Goal: Information Seeking & Learning: Learn about a topic

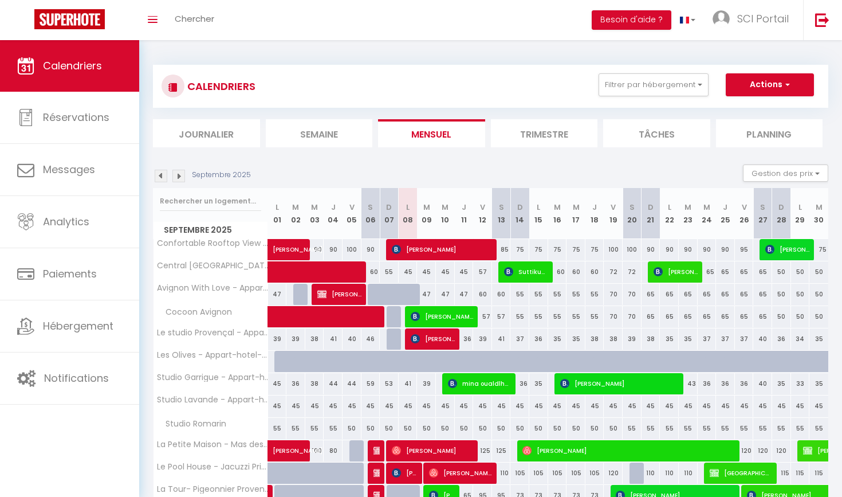
select select
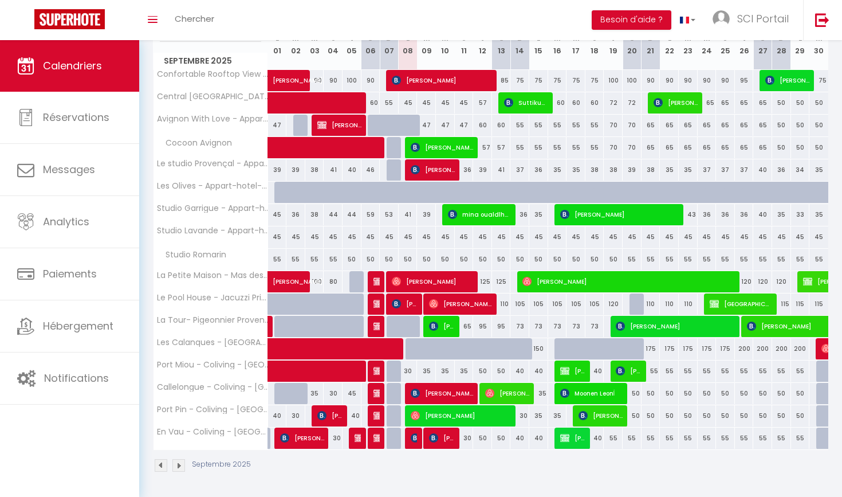
scroll to position [168, 0]
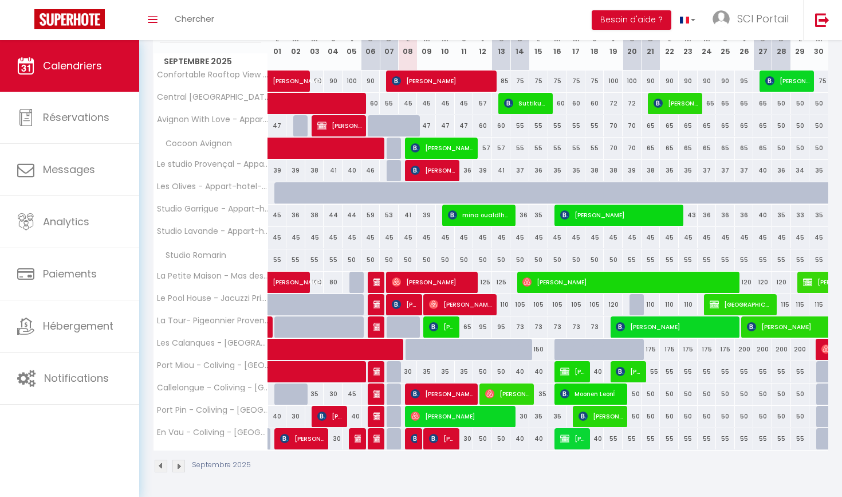
click at [410, 437] on div at bounding box center [414, 439] width 19 height 22
click at [414, 435] on img at bounding box center [415, 438] width 9 height 9
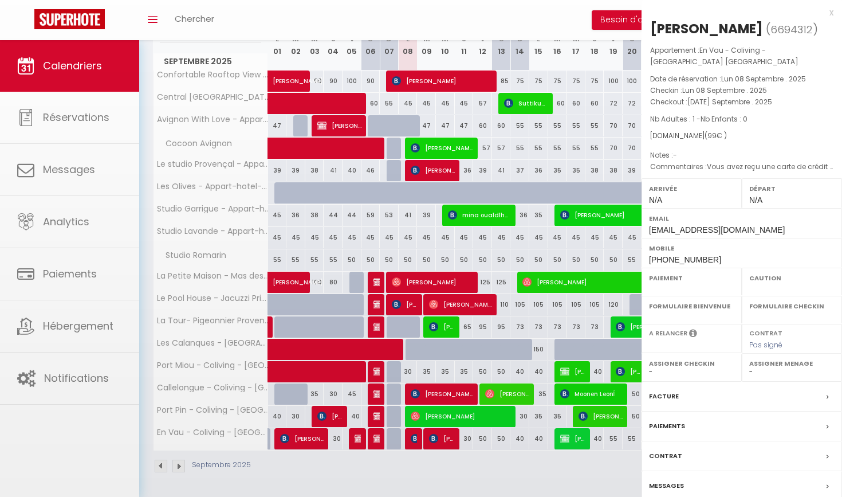
select select "OK"
select select "KO"
select select "0"
select select "1"
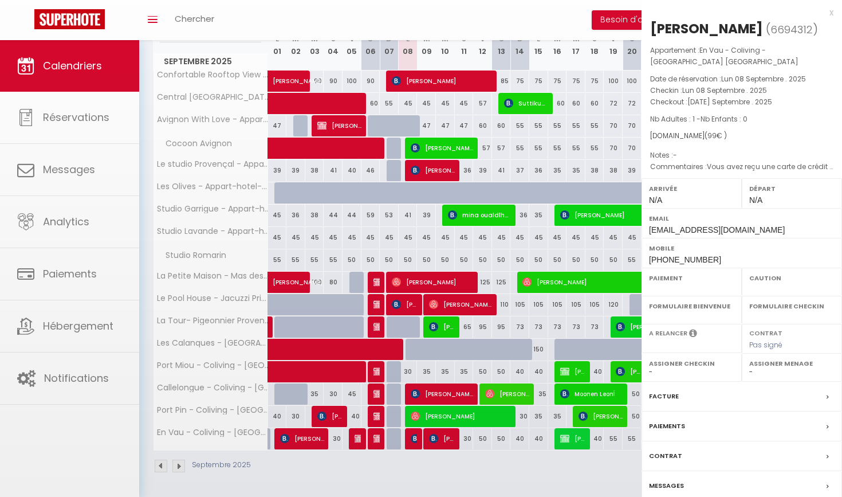
select select
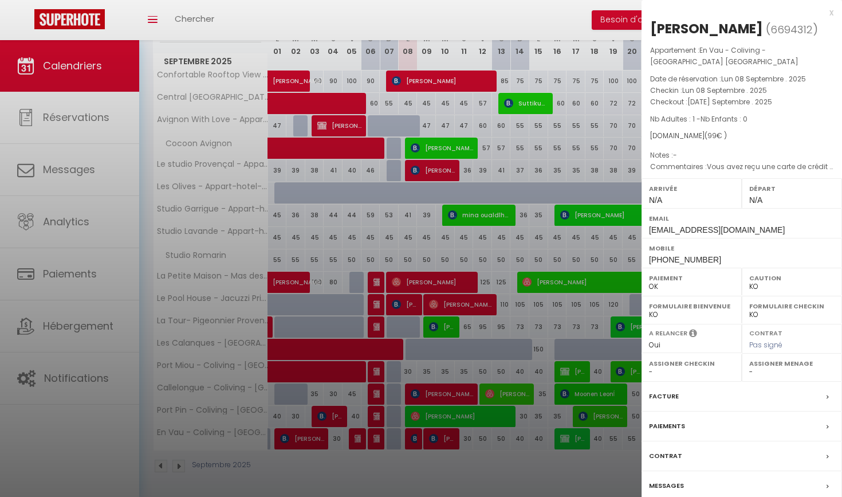
click at [666, 479] on label "Messages" at bounding box center [666, 485] width 35 height 12
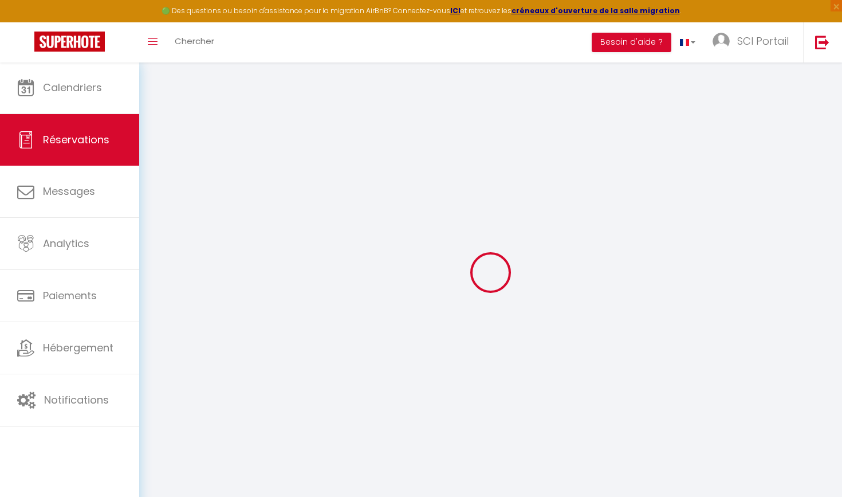
select select
checkbox input "false"
type textarea "Vous avez reçu une carte de crédit virtuelle pour cette réservation.Vous pourre…"
select select
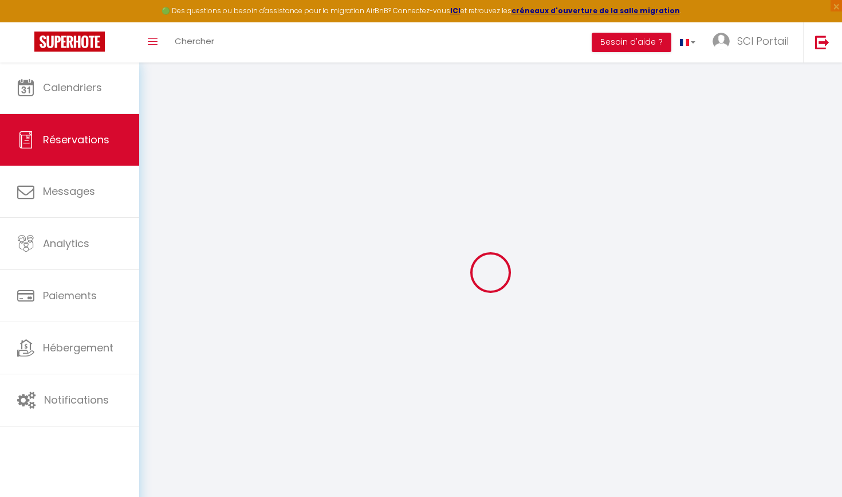
select select
checkbox input "false"
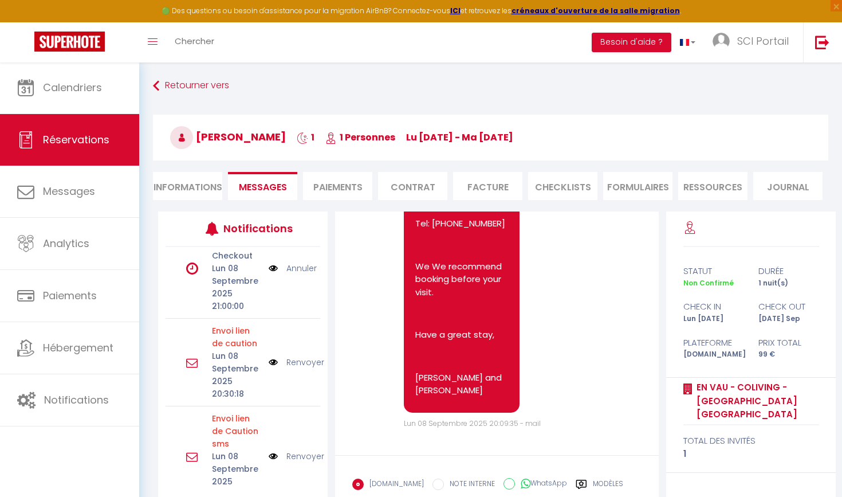
scroll to position [241, 0]
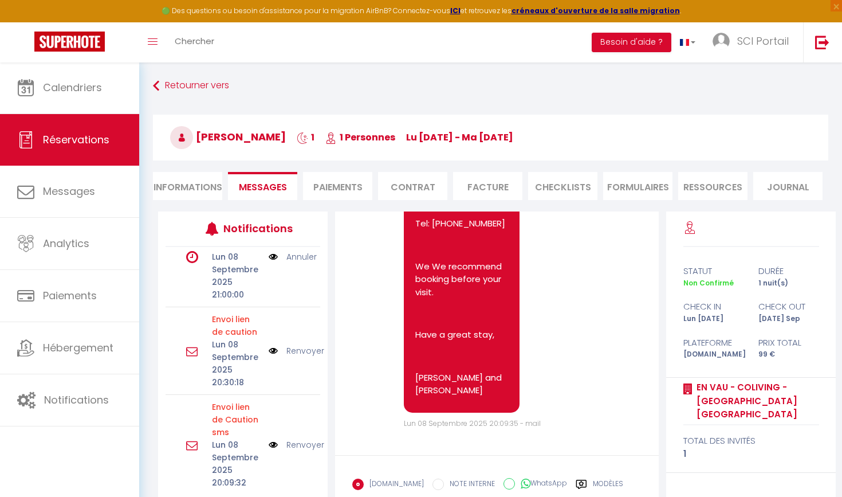
click at [299, 349] on link "Renvoyer" at bounding box center [305, 350] width 38 height 13
click at [186, 82] on link "Retourner vers" at bounding box center [490, 86] width 675 height 21
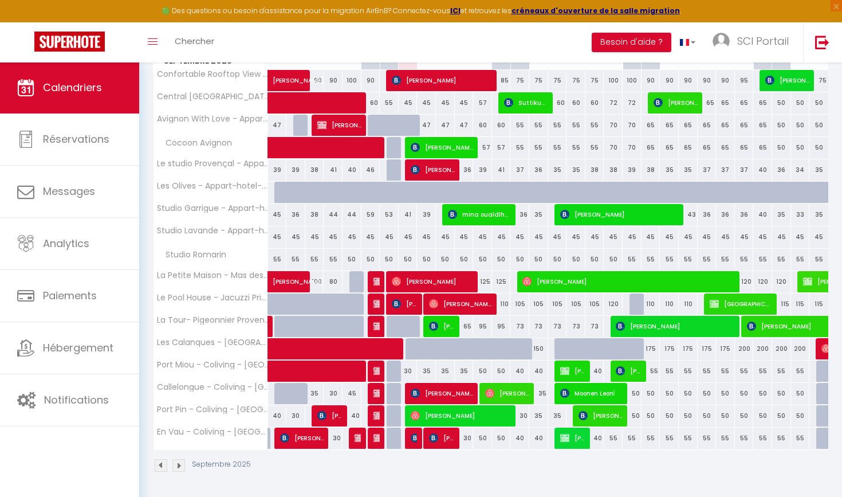
scroll to position [190, 0]
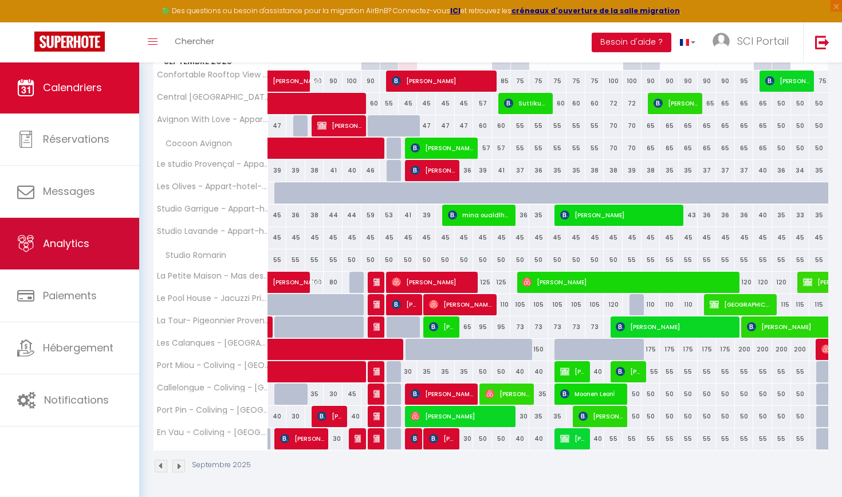
click at [49, 244] on span "Analytics" at bounding box center [66, 243] width 46 height 14
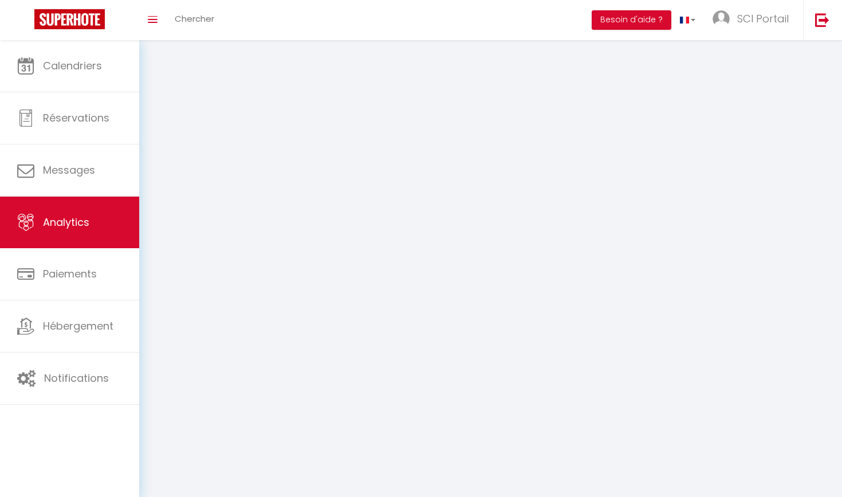
select select "2025"
select select "9"
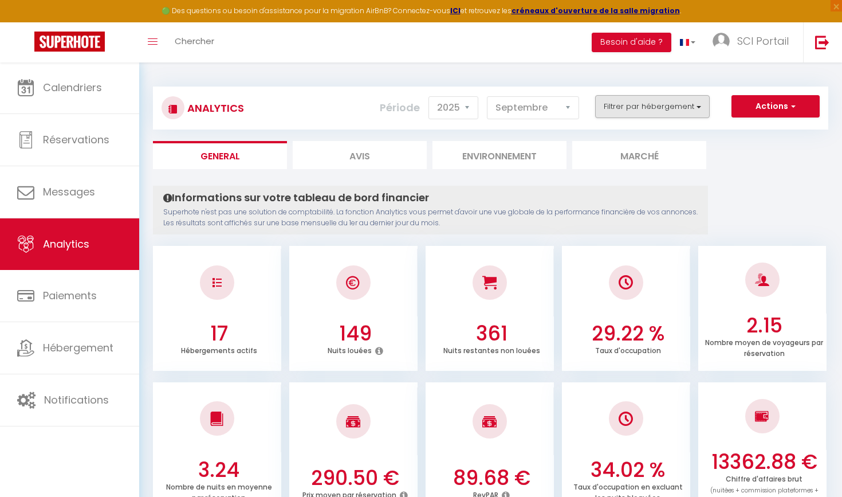
click at [697, 103] on button "Filtrer par hébergement" at bounding box center [652, 106] width 115 height 23
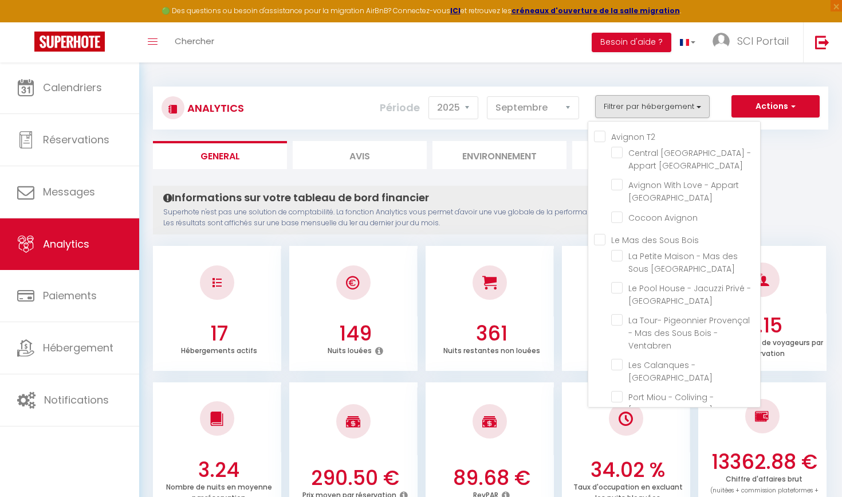
click at [597, 240] on Bois "Le Mas des Sous Bois" at bounding box center [677, 238] width 166 height 11
checkbox Bois "true"
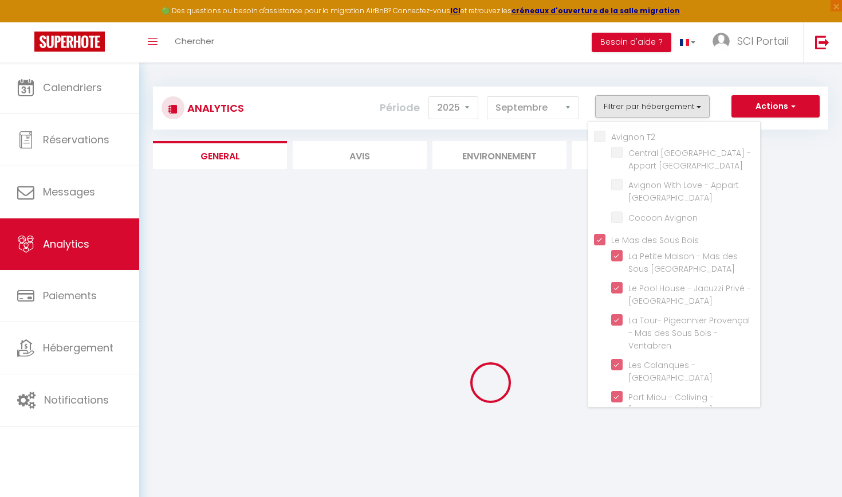
checkbox Avignon "false"
checkbox Ventabren "true"
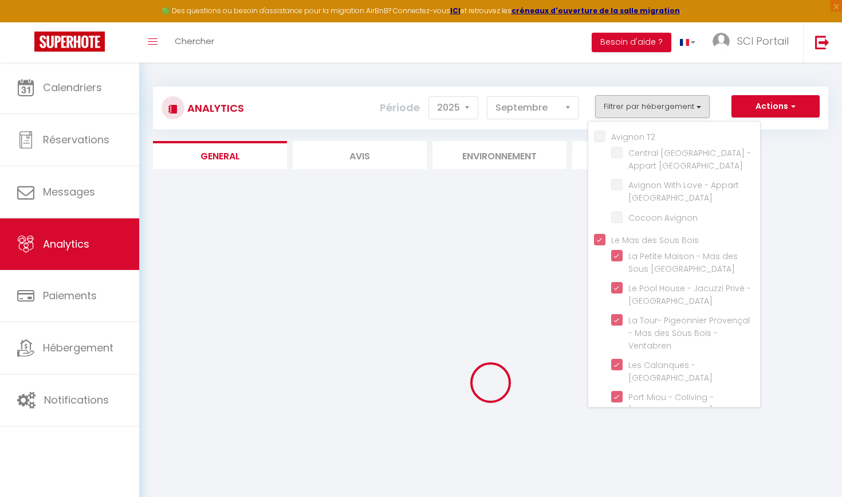
checkbox Ventabren "true"
checkbox Sous-Bois "true"
checkbox Ventabren "true"
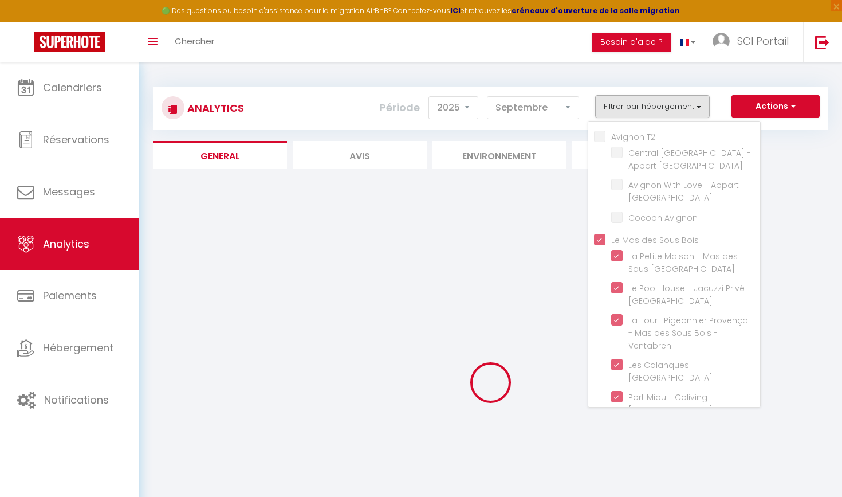
checkbox Ventabren "true"
checkbox Oliviers "false"
checkbox oliviers "false"
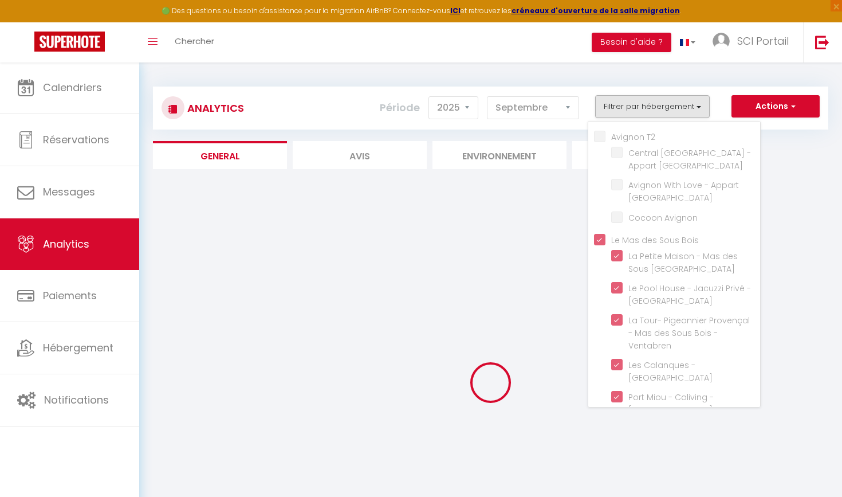
checkbox Romarin "false"
checkbox Spa "true"
checkbox Ventabren "true"
checkbox T2 "true"
checkbox Ventabren "true"
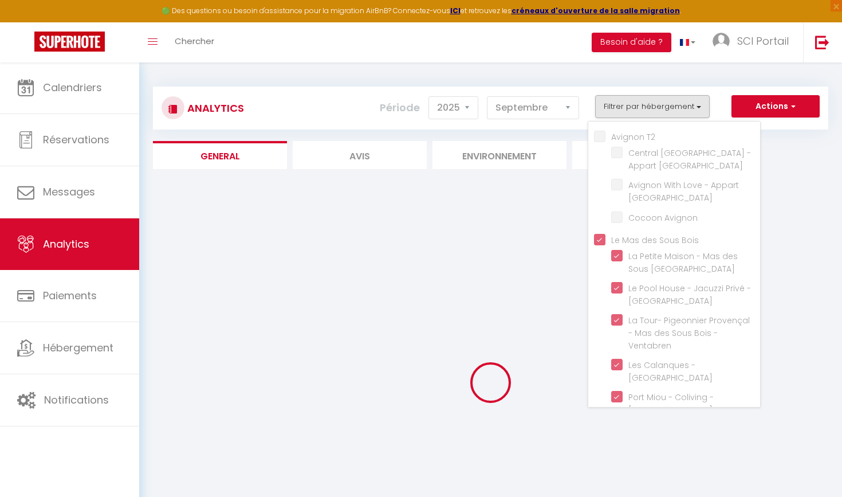
checkbox T3 "true"
checkbox Ventabren "true"
checkbox Chambre "true"
checkbox Ventabren "true"
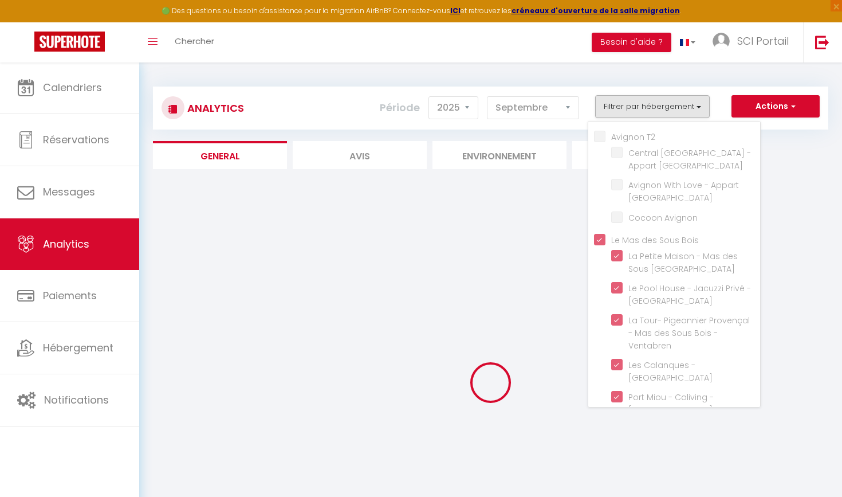
checkbox Ventabren "true"
checkbox Avignon "false"
checkbox T5 "true"
checkbox Sous-Bois "true"
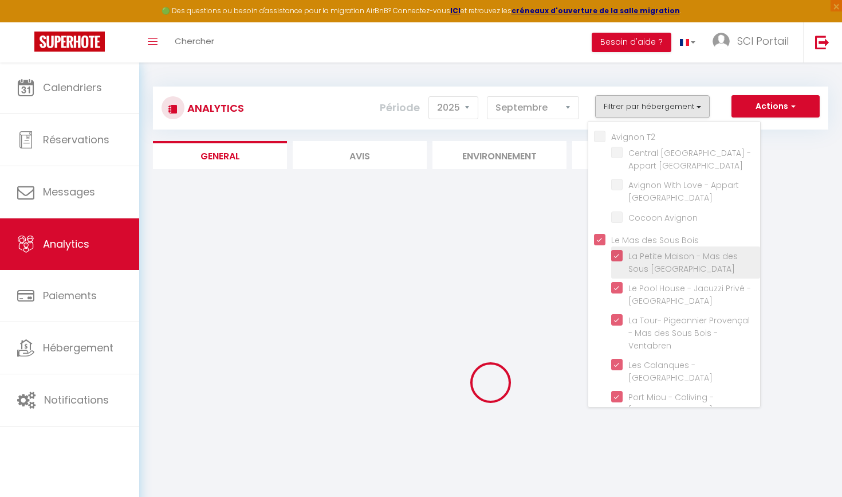
checkbox Avignon "false"
checkbox Oliviers "false"
checkbox oliviers "false"
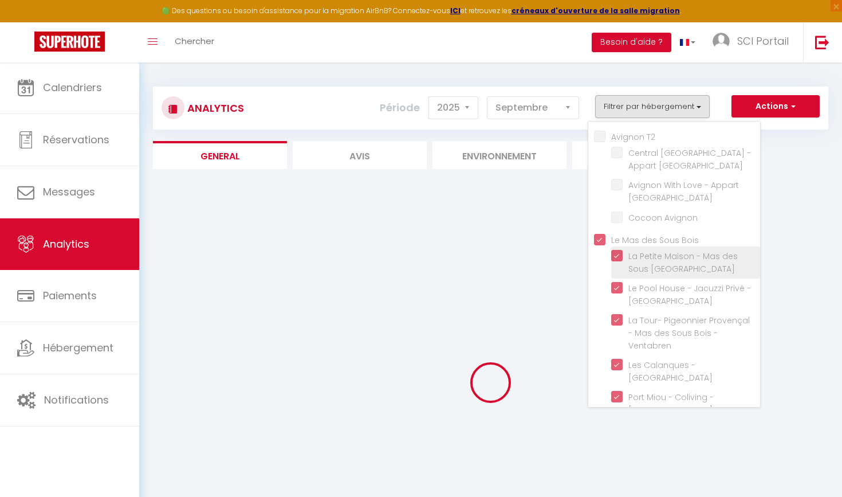
checkbox oliviers "false"
checkbox Romarin "false"
checkbox Avignon "false"
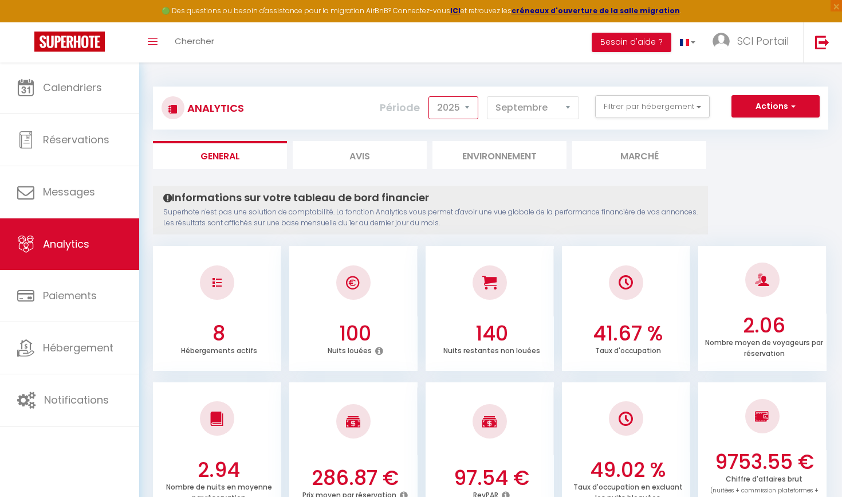
select select "2024"
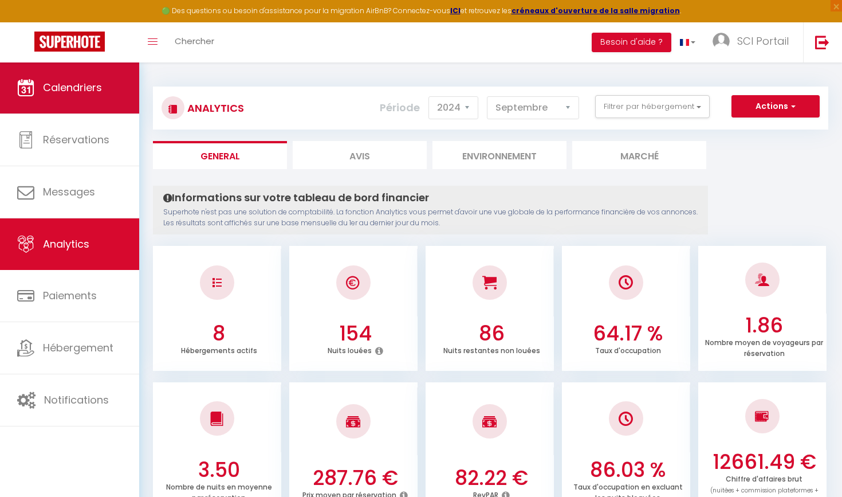
click at [71, 85] on span "Calendriers" at bounding box center [72, 87] width 59 height 14
